Goal: Task Accomplishment & Management: Manage account settings

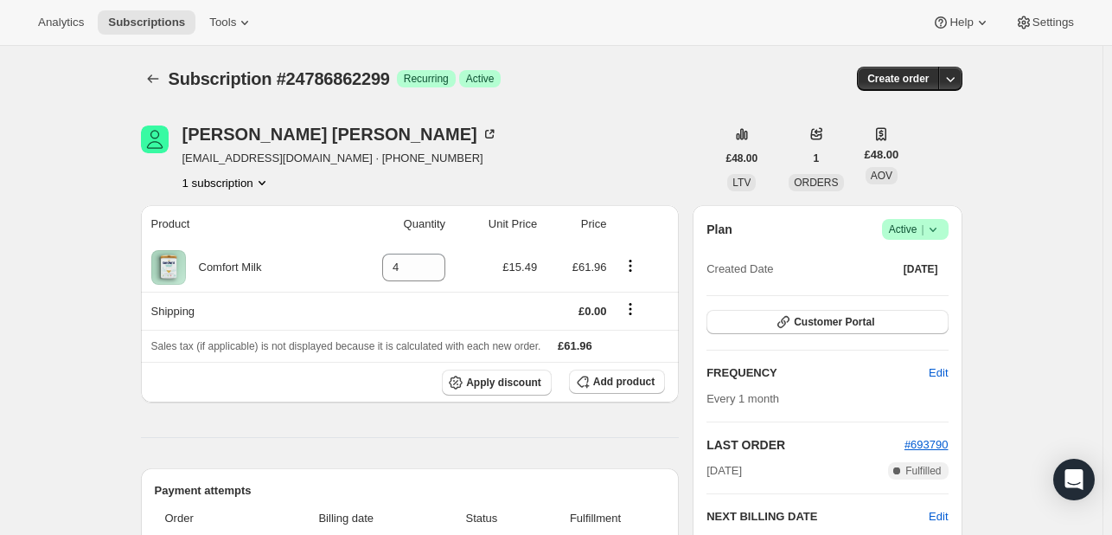
click at [646, 59] on div "Subscription #24786862299. This page is ready Subscription #24786862299 Success…" at bounding box center [552, 79] width 822 height 66
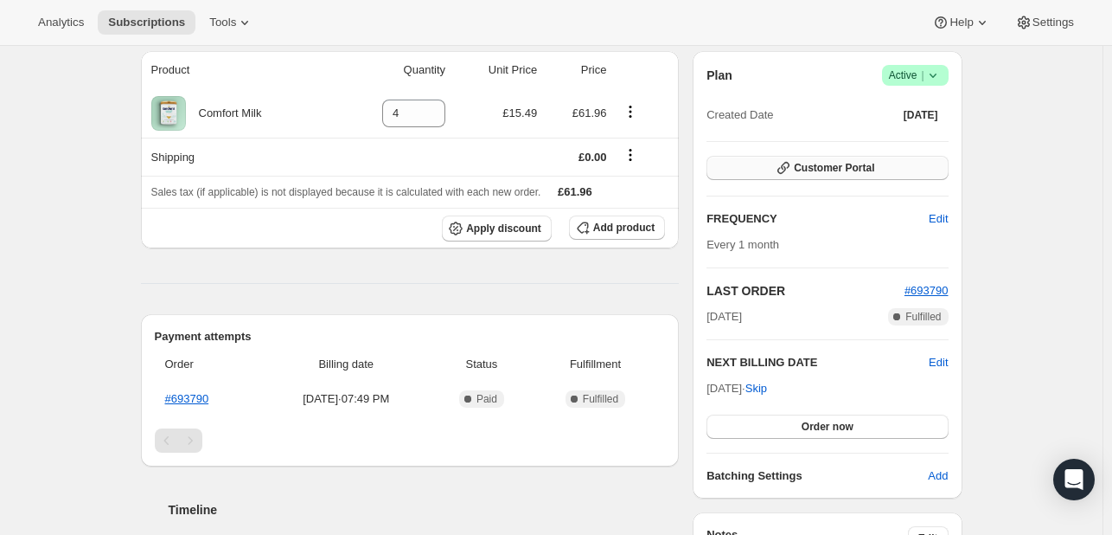
scroll to position [155, 0]
click at [947, 354] on span "Edit" at bounding box center [938, 361] width 19 height 17
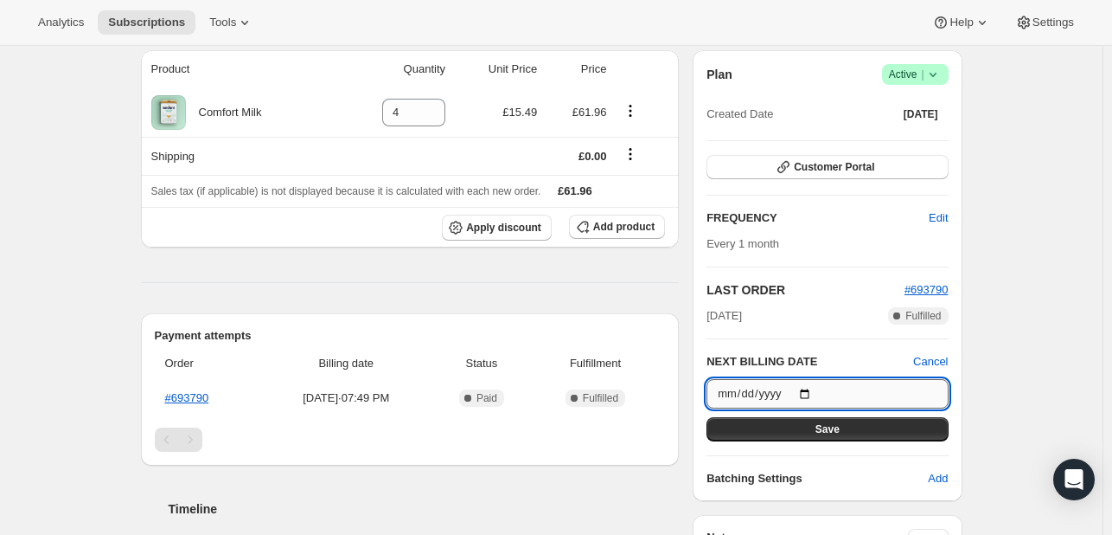
click at [803, 390] on input "[DATE]" at bounding box center [827, 393] width 241 height 29
click at [836, 401] on input "[DATE]" at bounding box center [827, 393] width 241 height 29
click at [809, 386] on input "[DATE]" at bounding box center [827, 393] width 241 height 29
type input "[DATE]"
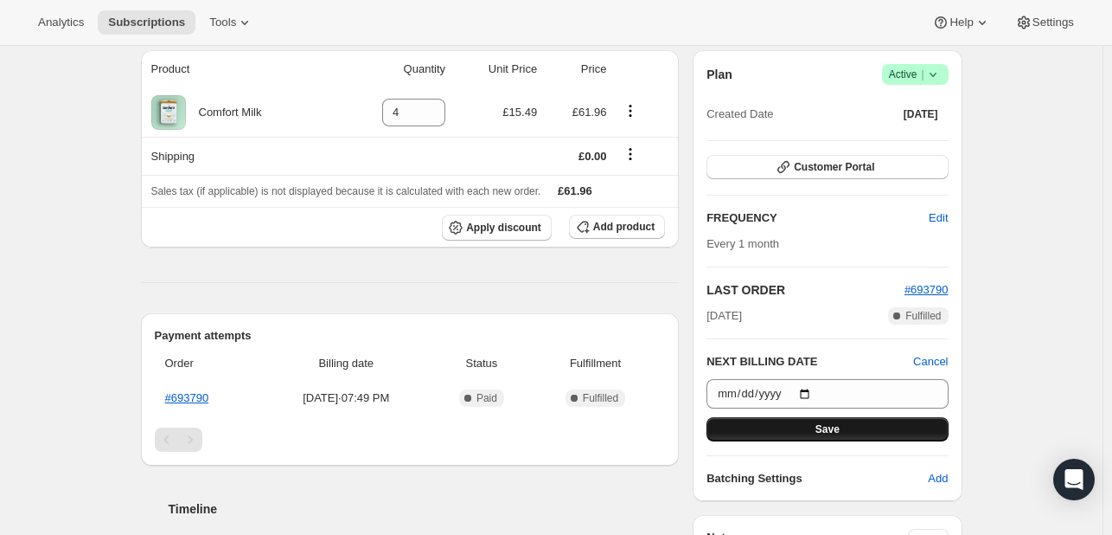
click at [813, 429] on button "Save" at bounding box center [827, 429] width 241 height 24
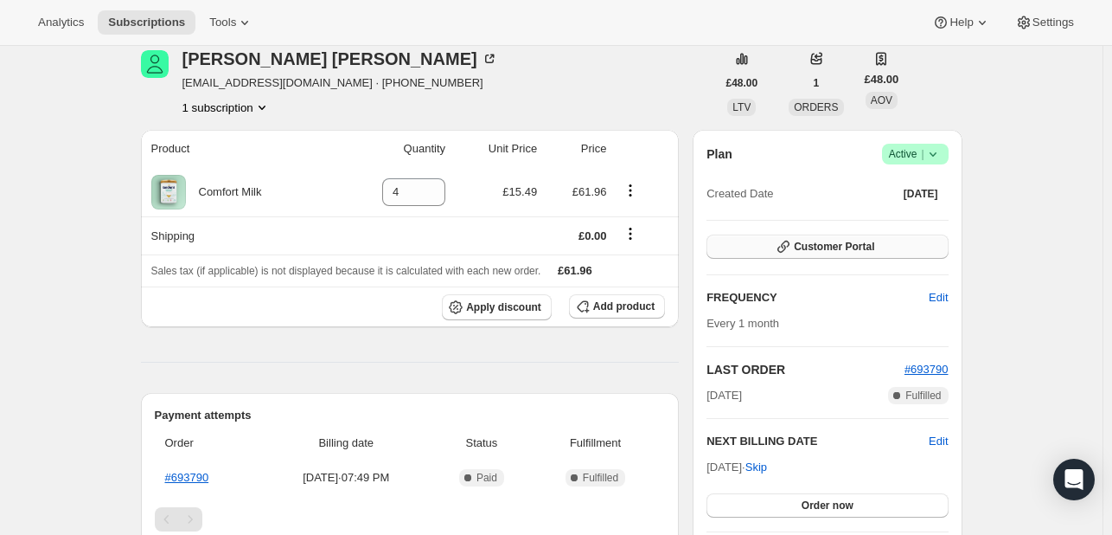
click at [803, 236] on button "Customer Portal" at bounding box center [827, 246] width 241 height 24
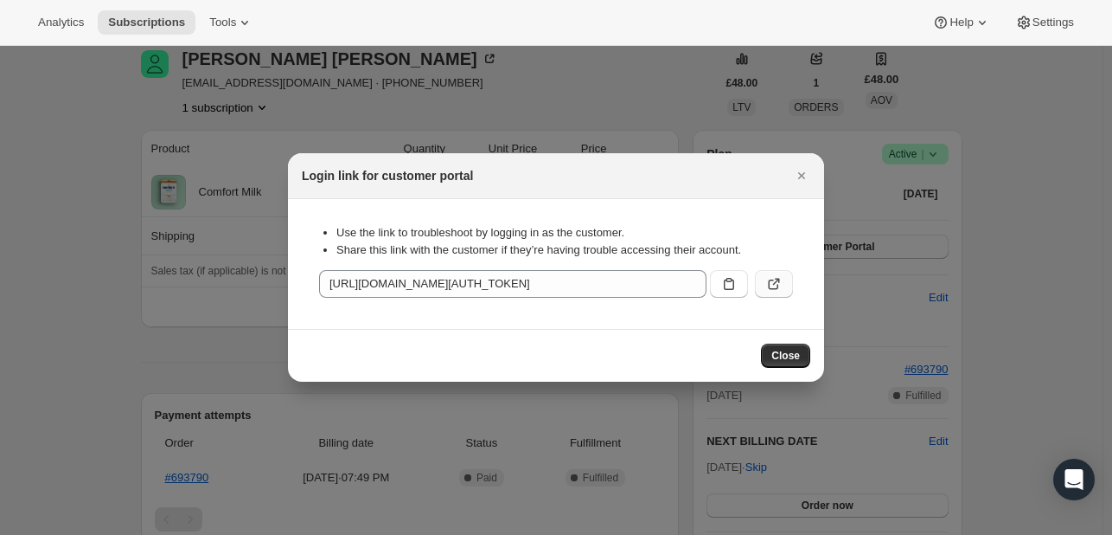
click at [780, 292] on icon ":re9:" at bounding box center [774, 283] width 17 height 17
click at [799, 170] on icon "Close" at bounding box center [801, 175] width 17 height 17
